Goal: Task Accomplishment & Management: Manage account settings

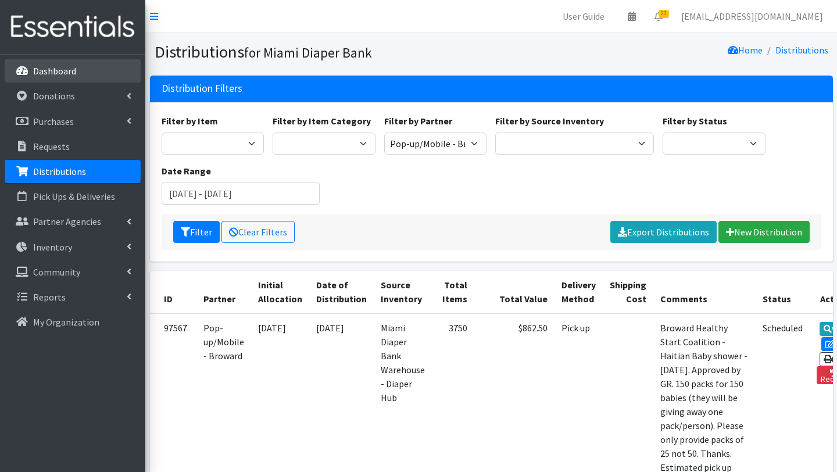
scroll to position [127, 0]
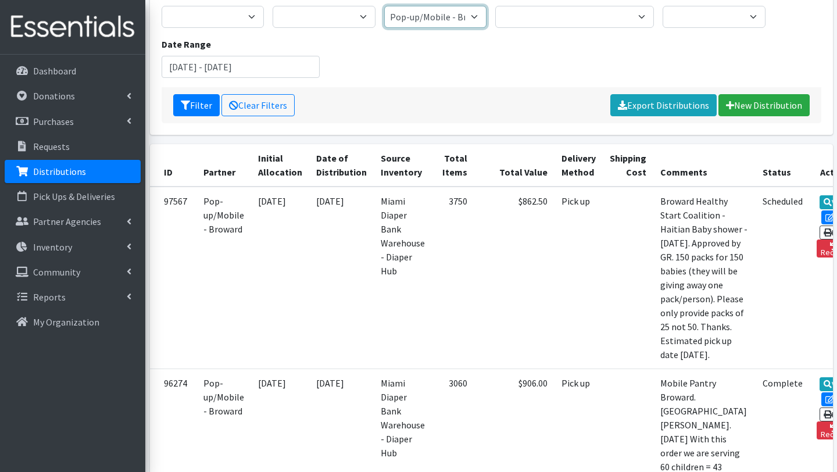
click at [462, 14] on select "305 Pink Pack A Safe Haven for Newborns Basic Needs [GEOGRAPHIC_DATA] Belafonte…" at bounding box center [435, 17] width 103 height 22
select select "7426"
click at [384, 6] on select "305 Pink Pack A Safe Haven for Newborns Basic Needs [GEOGRAPHIC_DATA] Belafonte…" at bounding box center [435, 17] width 103 height 22
click at [202, 110] on button "Filter" at bounding box center [196, 105] width 46 height 22
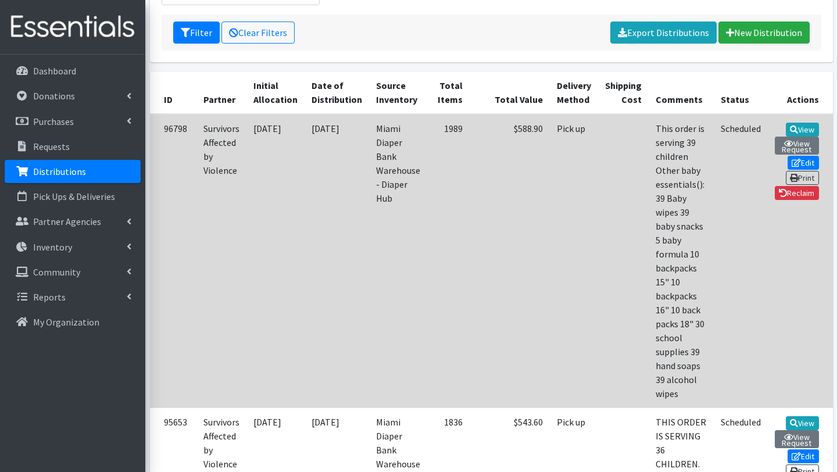
scroll to position [200, 0]
click at [787, 156] on link "Edit" at bounding box center [802, 162] width 31 height 14
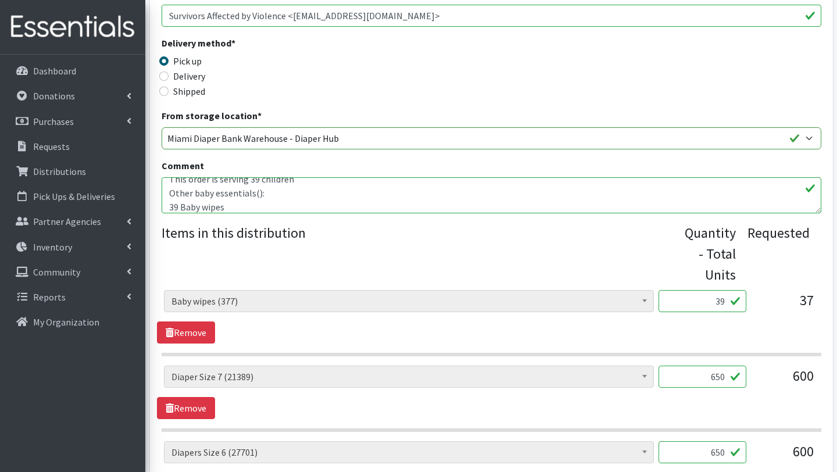
scroll to position [13, 0]
click at [205, 203] on textarea "This order is serving 39 children Other baby essentials(): 39 Baby wipes 39 bab…" at bounding box center [491, 195] width 659 height 36
drag, startPoint x: 169, startPoint y: 195, endPoint x: 228, endPoint y: 199, distance: 58.8
click at [228, 199] on textarea "This order is serving 39 children Other baby essentials(): 39 Baby wipes 39 bab…" at bounding box center [491, 195] width 659 height 36
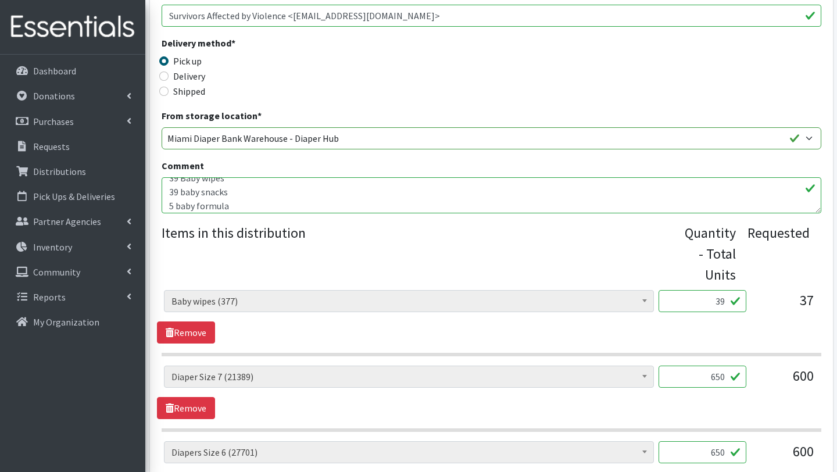
scroll to position [37, 0]
drag, startPoint x: 233, startPoint y: 195, endPoint x: 155, endPoint y: 190, distance: 78.6
click at [155, 190] on div "Partner * 305 Pink Pack A Safe Haven for Newborns Basic Needs Miami Belafonte T…" at bounding box center [491, 261] width 683 height 840
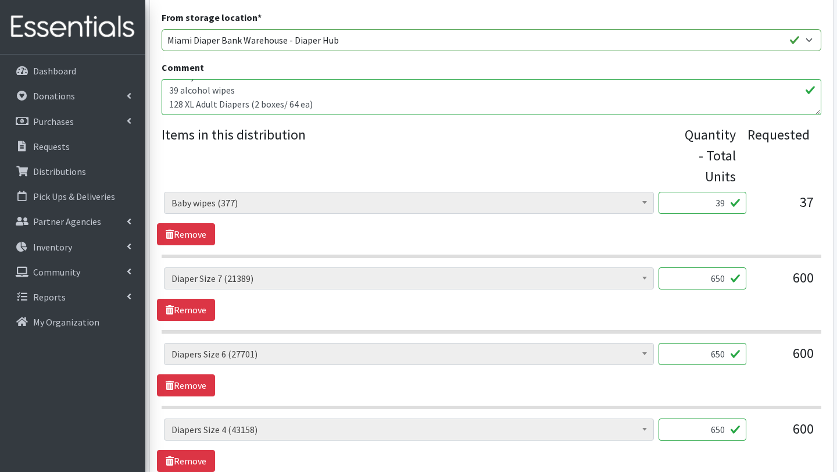
scroll to position [548, 0]
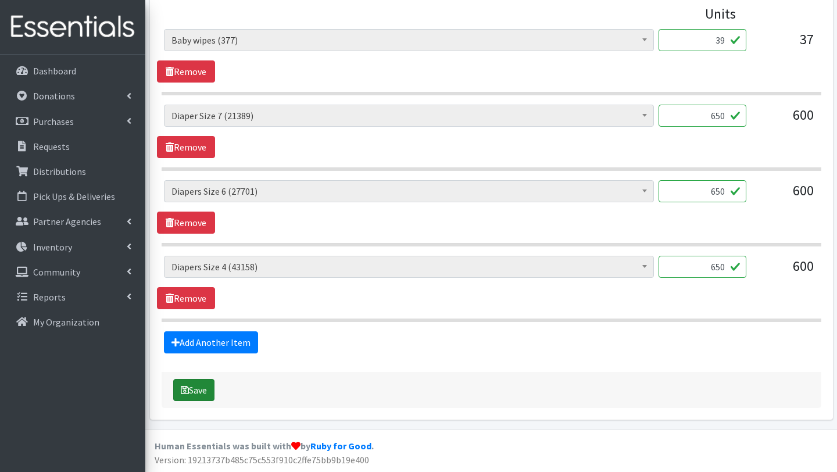
type textarea "This order is serving 39 children Other baby essentials(211): 39 Baby wipes 5 b…"
click at [202, 393] on button "Save" at bounding box center [193, 390] width 41 height 22
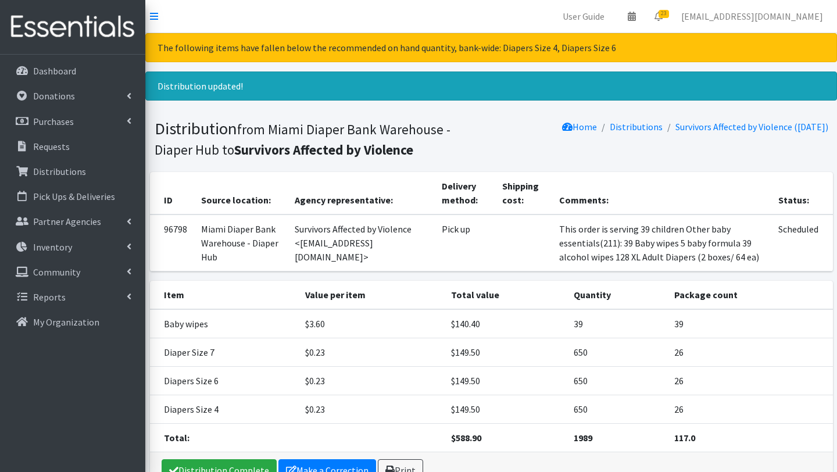
scroll to position [83, 0]
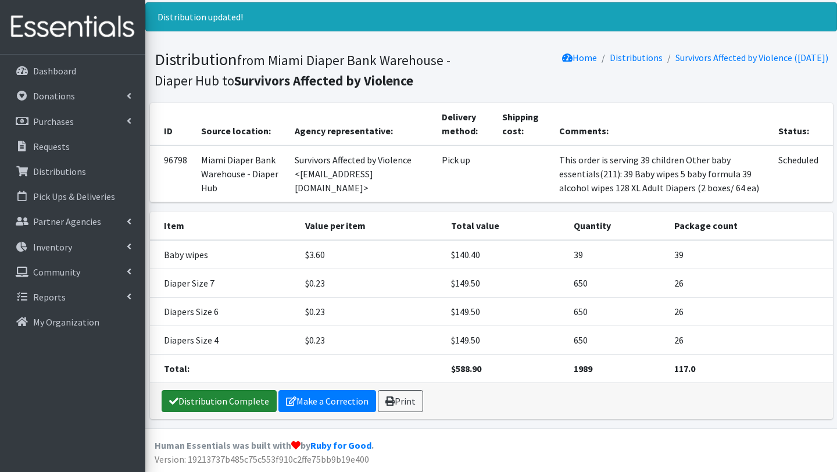
click at [242, 399] on link "Distribution Complete" at bounding box center [219, 401] width 115 height 22
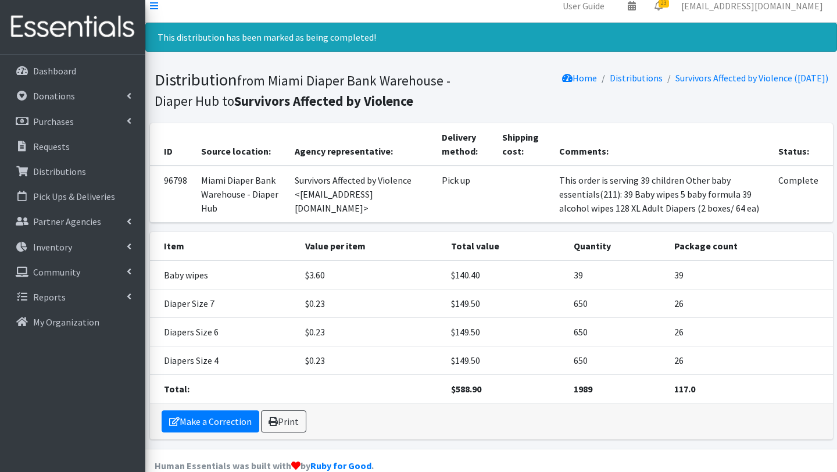
scroll to position [0, 0]
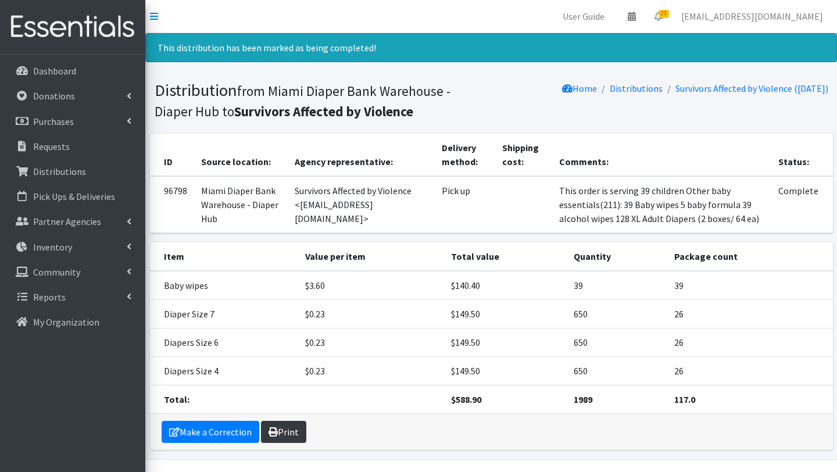
click at [291, 443] on link "Print" at bounding box center [283, 432] width 45 height 22
